Goal: Information Seeking & Learning: Learn about a topic

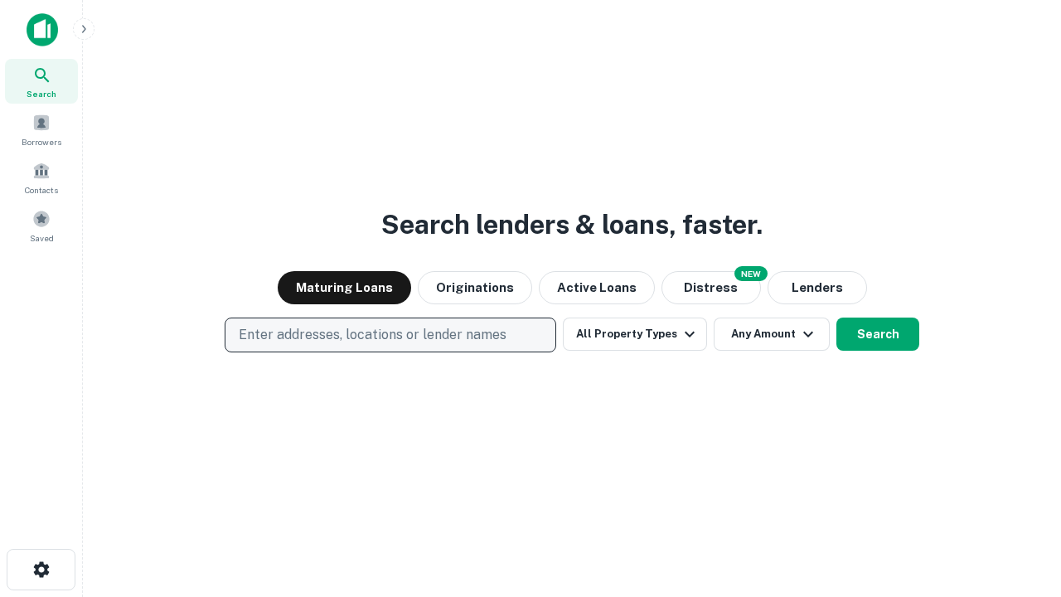
click at [390, 335] on p "Enter addresses, locations or lender names" at bounding box center [373, 335] width 268 height 20
type input "**********"
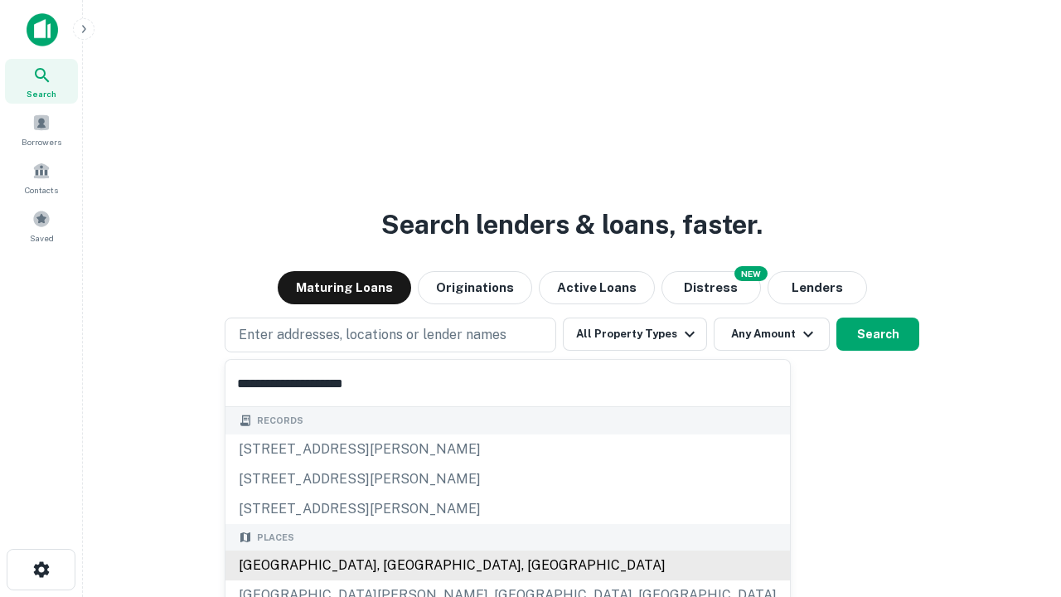
click at [396, 565] on div "[GEOGRAPHIC_DATA], [GEOGRAPHIC_DATA], [GEOGRAPHIC_DATA]" at bounding box center [507, 565] width 565 height 30
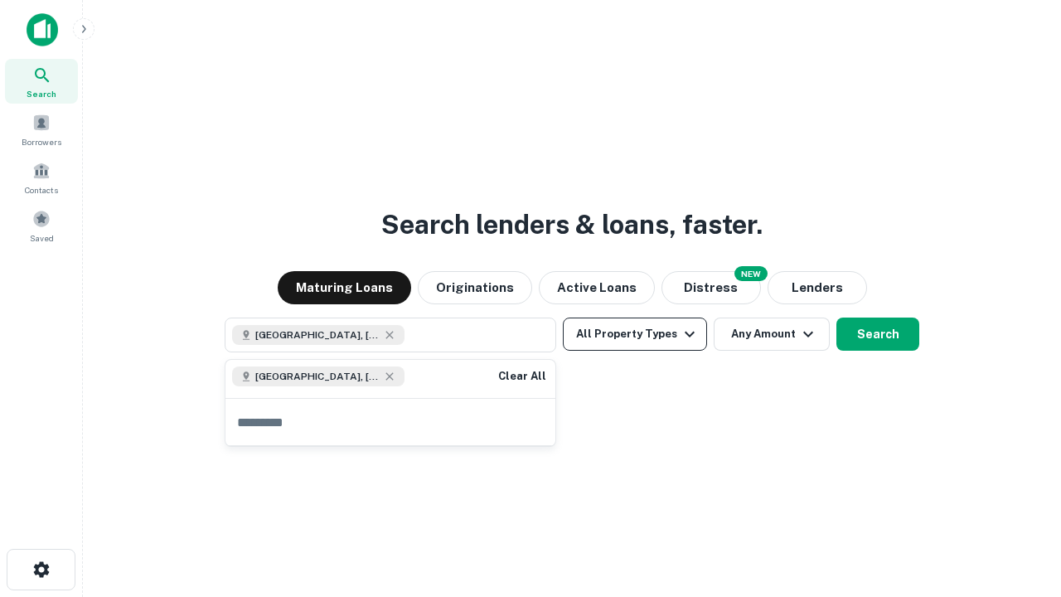
click at [635, 334] on button "All Property Types" at bounding box center [635, 334] width 144 height 33
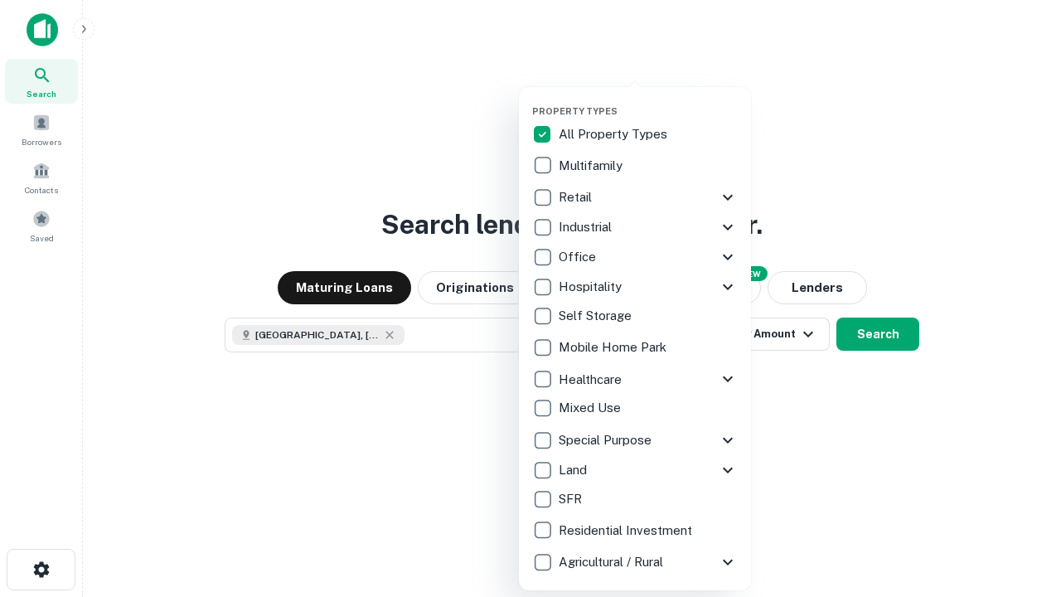
click at [648, 100] on button "button" at bounding box center [648, 100] width 232 height 1
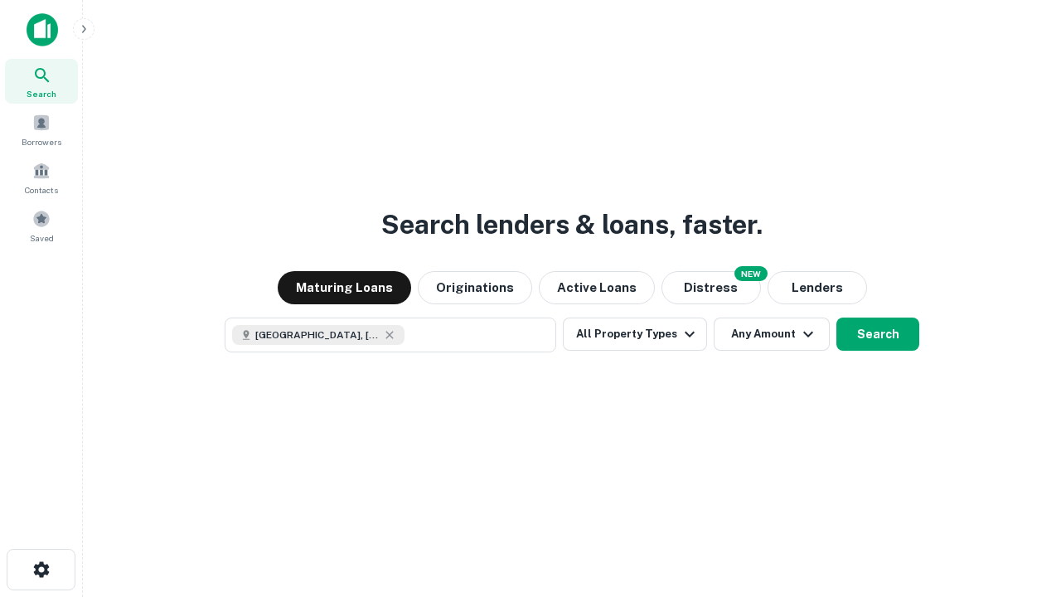
scroll to position [27, 0]
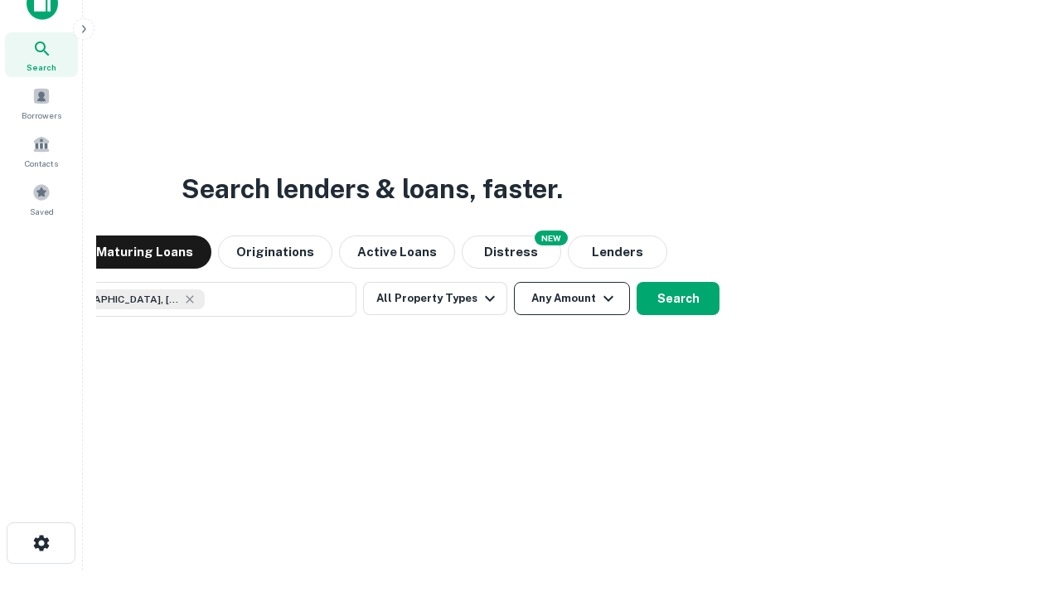
click at [514, 282] on button "Any Amount" at bounding box center [572, 298] width 116 height 33
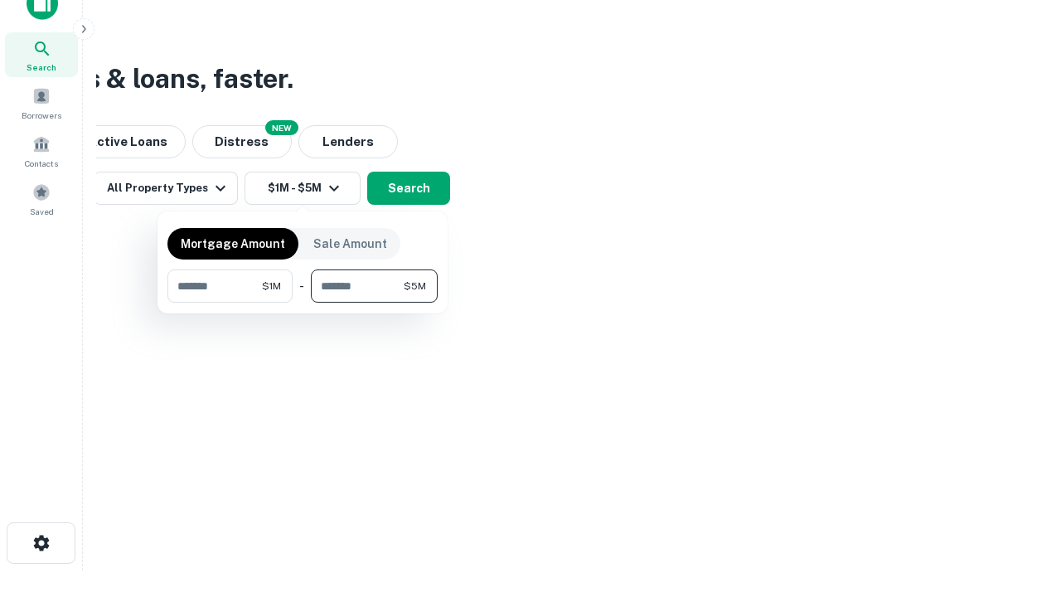
type input "*******"
click at [303, 303] on button "button" at bounding box center [302, 303] width 270 height 1
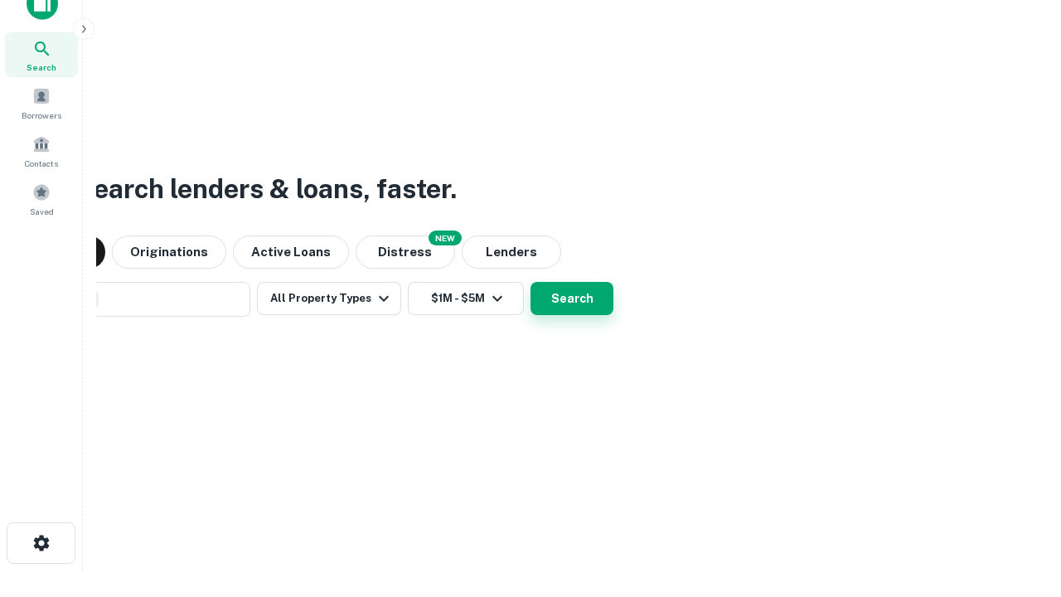
click at [531, 282] on button "Search" at bounding box center [572, 298] width 83 height 33
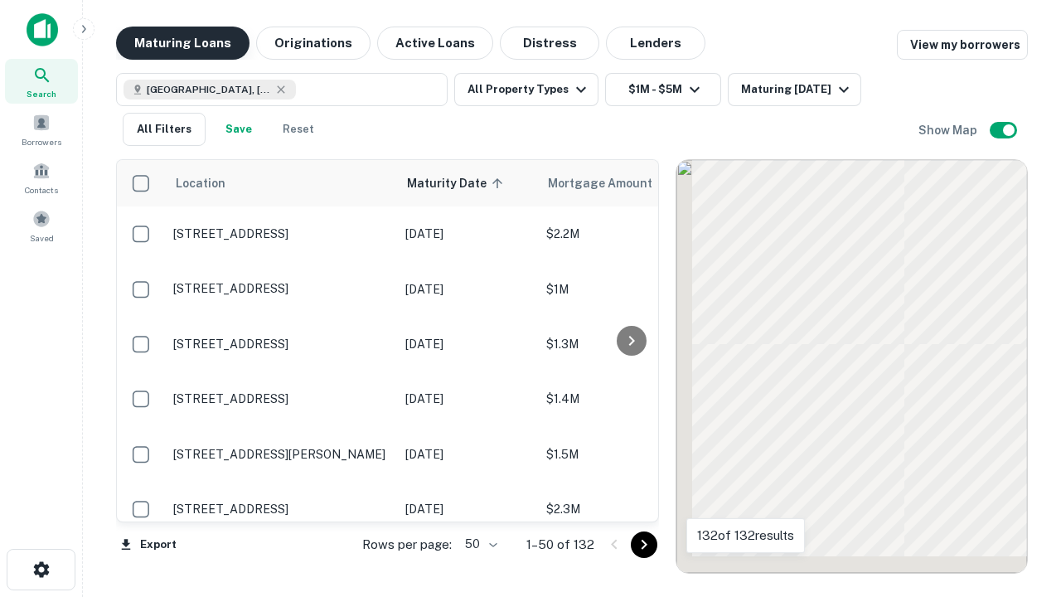
click at [182, 43] on button "Maturing Loans" at bounding box center [182, 43] width 133 height 33
